Goal: Browse casually

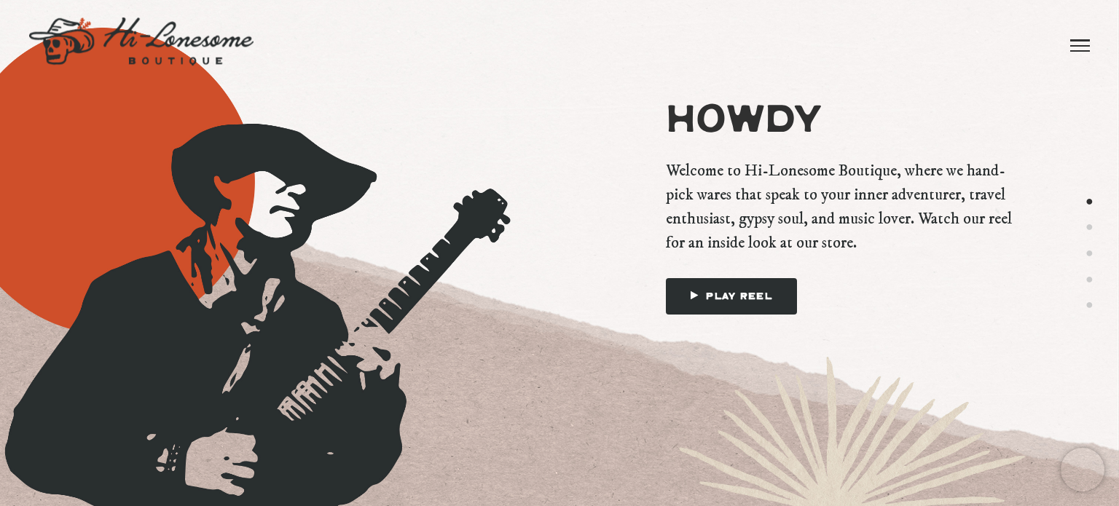
click at [1087, 224] on button "2" at bounding box center [1089, 227] width 8 height 18
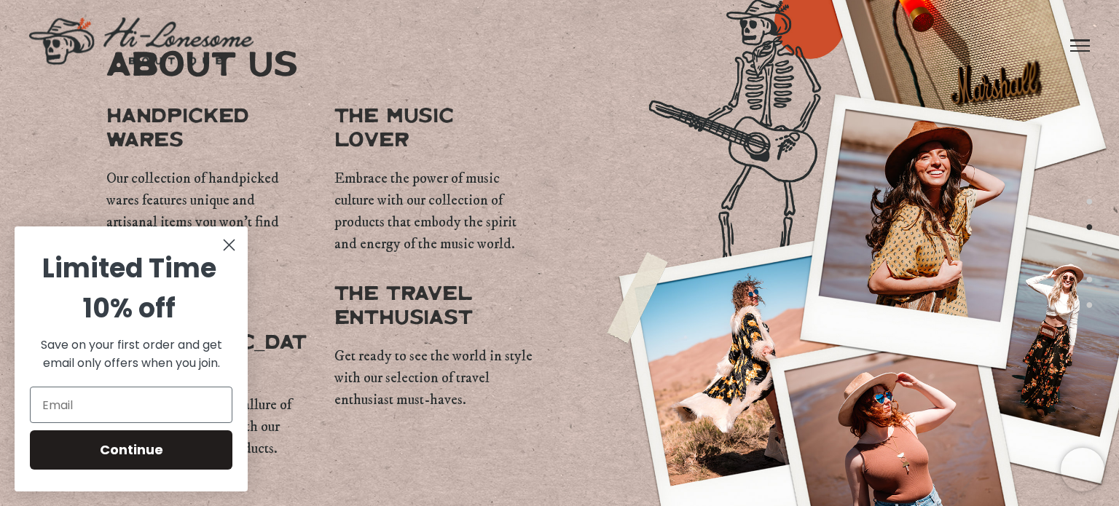
click at [229, 243] on circle "Close dialog" at bounding box center [229, 245] width 24 height 24
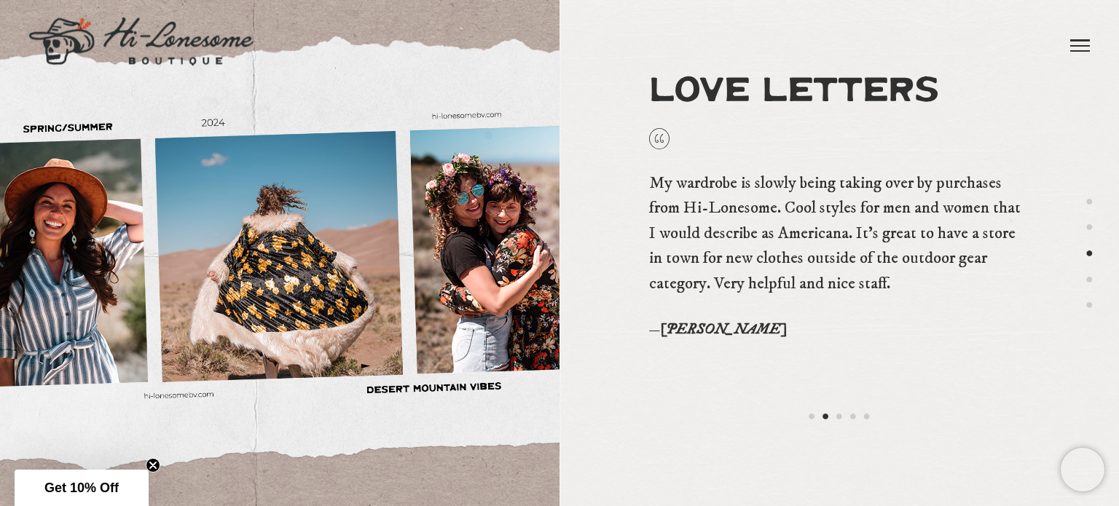
click at [1089, 278] on button "4" at bounding box center [1089, 279] width 8 height 18
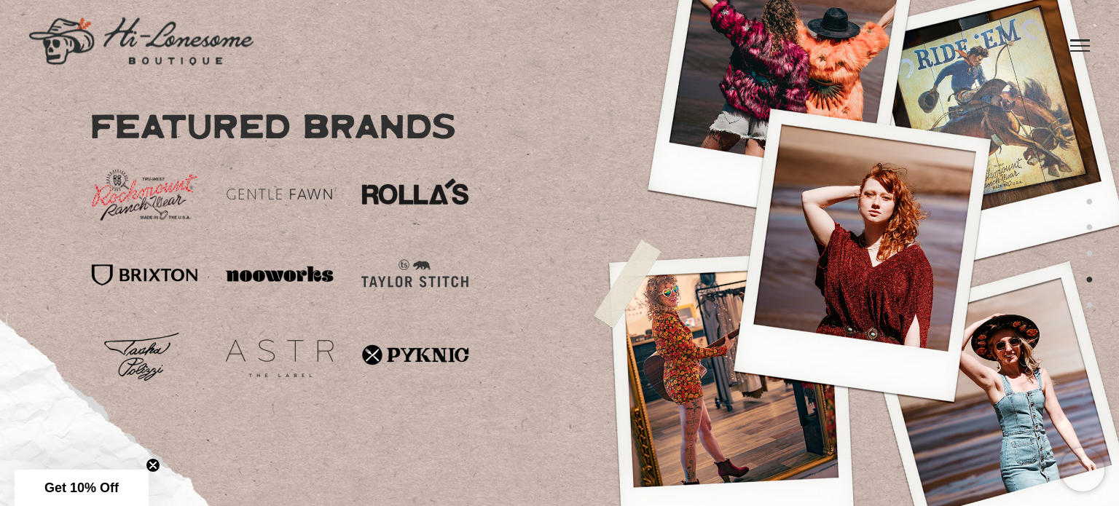
click at [1090, 302] on button "5" at bounding box center [1089, 305] width 8 height 18
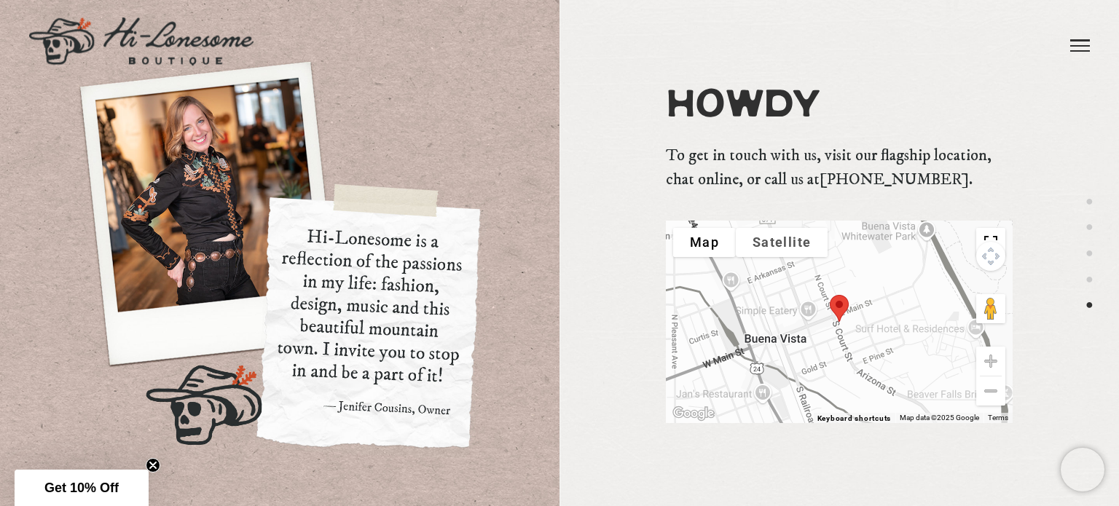
click at [1072, 47] on span at bounding box center [1080, 45] width 20 height 1
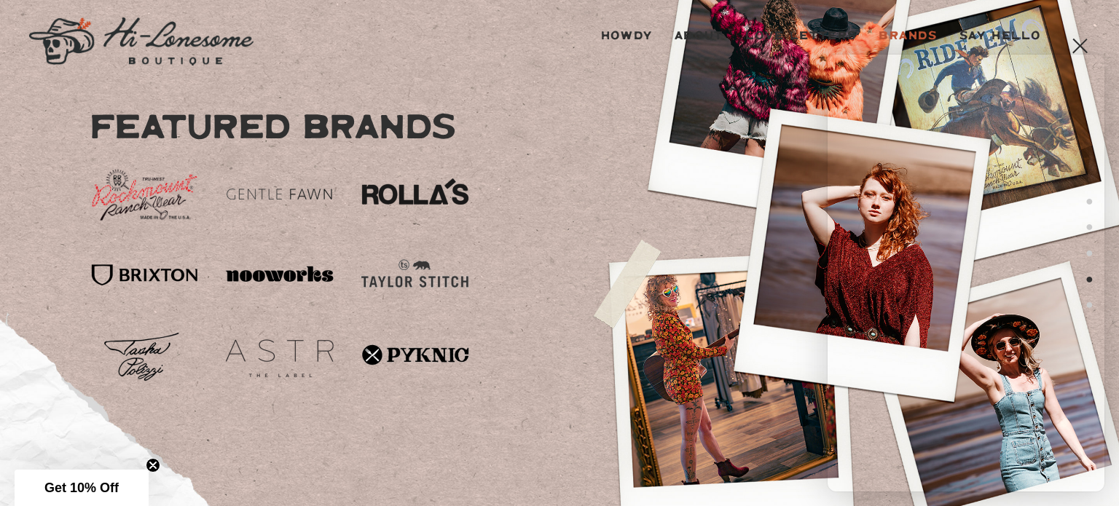
click at [59, 44] on img at bounding box center [141, 41] width 224 height 48
